Goal: Complete application form

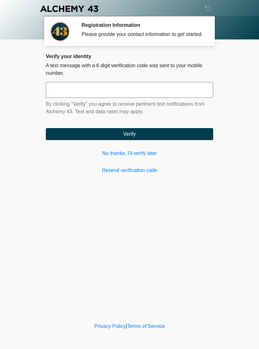
click at [83, 97] on input "text" at bounding box center [129, 90] width 167 height 16
type input "******"
click at [119, 140] on button "Verify" at bounding box center [129, 134] width 167 height 12
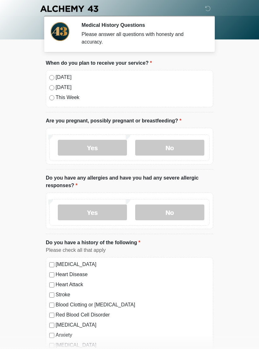
click at [57, 75] on label "[DATE]" at bounding box center [133, 78] width 154 height 8
click at [171, 144] on label "No" at bounding box center [169, 148] width 69 height 16
click at [169, 211] on label "No" at bounding box center [169, 212] width 69 height 16
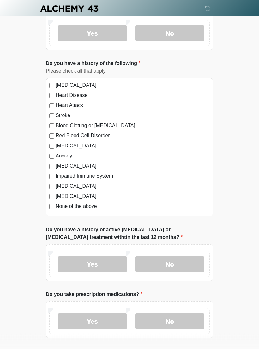
scroll to position [189, 0]
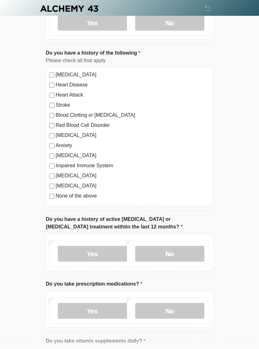
click at [175, 249] on label "No" at bounding box center [169, 254] width 69 height 16
click at [102, 310] on label "Yes" at bounding box center [92, 311] width 69 height 16
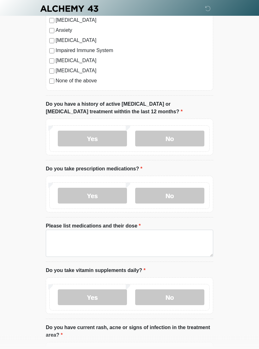
scroll to position [304, 0]
click at [176, 295] on label "No" at bounding box center [169, 298] width 69 height 16
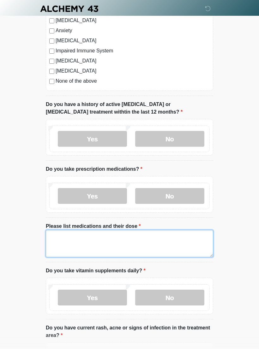
click at [62, 231] on textarea "Please list medications and their dose" at bounding box center [129, 243] width 167 height 27
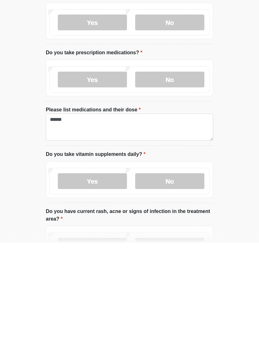
scroll to position [421, 0]
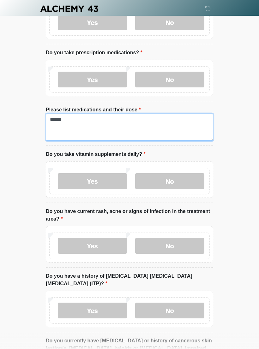
click at [72, 118] on textarea "******" at bounding box center [129, 127] width 167 height 27
type textarea "*"
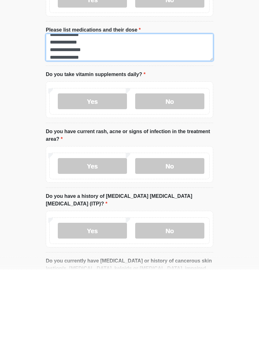
type textarea "**********"
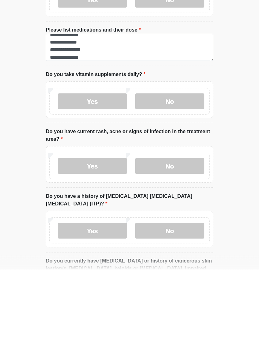
click at [167, 238] on label "No" at bounding box center [169, 246] width 69 height 16
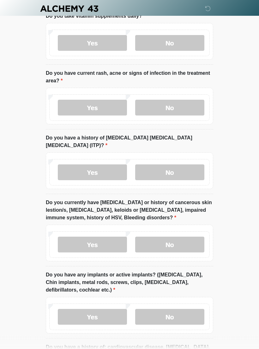
scroll to position [566, 0]
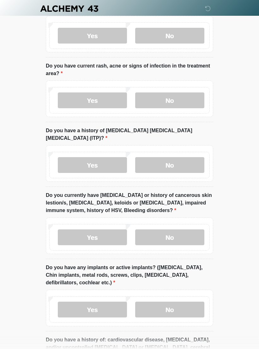
click at [175, 157] on label "No" at bounding box center [169, 165] width 69 height 16
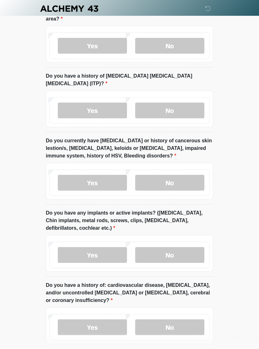
scroll to position [621, 0]
click at [168, 175] on label "No" at bounding box center [169, 183] width 69 height 16
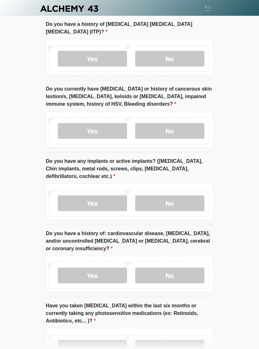
scroll to position [675, 0]
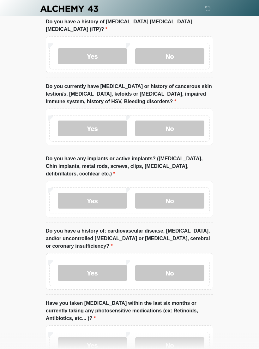
click at [100, 193] on label "Yes" at bounding box center [92, 201] width 69 height 16
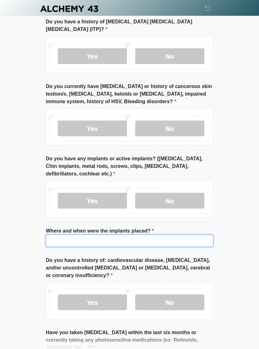
click at [65, 235] on input "Where and when were the implants placed?" at bounding box center [129, 241] width 167 height 12
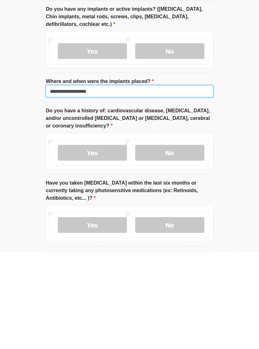
scroll to position [729, 0]
type input "**********"
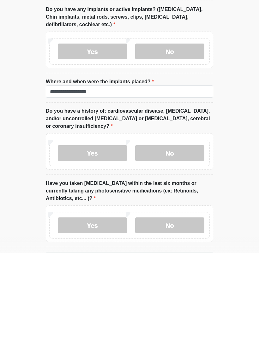
click at [170, 241] on label "No" at bounding box center [169, 249] width 69 height 16
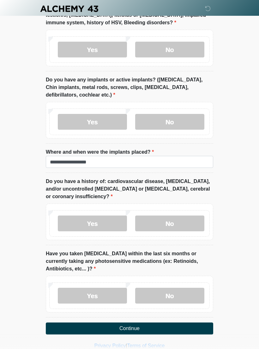
click at [166, 288] on label "No" at bounding box center [169, 296] width 69 height 16
click at [143, 322] on button "Continue" at bounding box center [129, 328] width 167 height 12
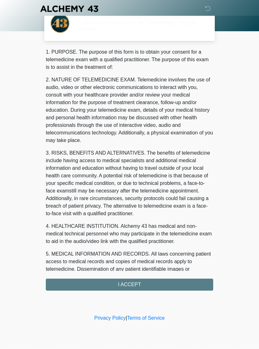
scroll to position [0, 0]
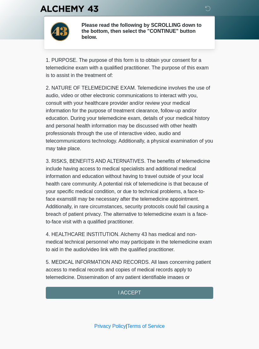
click at [124, 291] on div "1. PURPOSE. The purpose of this form is to obtain your consent for a telemedici…" at bounding box center [129, 177] width 167 height 242
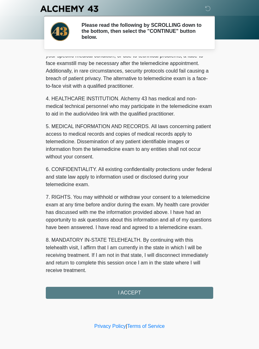
click at [137, 292] on button "I ACCEPT" at bounding box center [129, 293] width 167 height 12
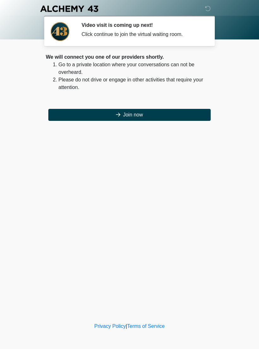
click at [95, 111] on button "Join now" at bounding box center [129, 115] width 162 height 12
